Goal: Navigation & Orientation: Go to known website

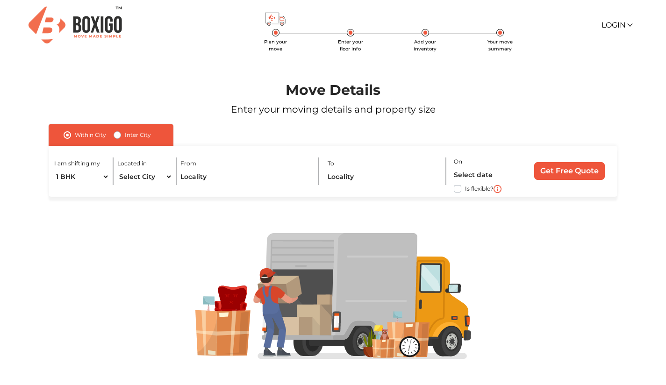
click at [617, 35] on div "Plan your move Enter your floor info Add your inventory Your move summary Login…" at bounding box center [334, 25] width 612 height 51
click at [619, 26] on link "Login" at bounding box center [617, 25] width 30 height 9
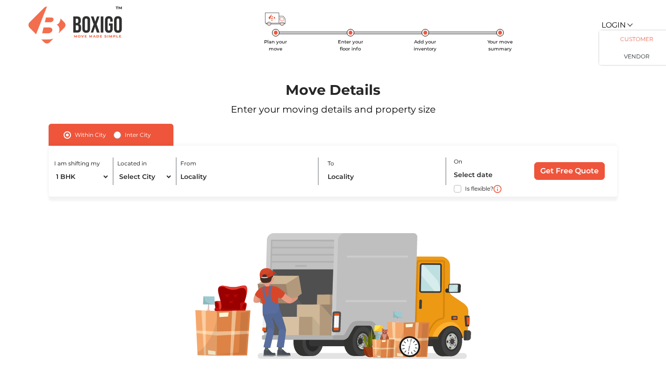
click at [632, 42] on link "Customer" at bounding box center [637, 38] width 75 height 17
